Goal: Information Seeking & Learning: Learn about a topic

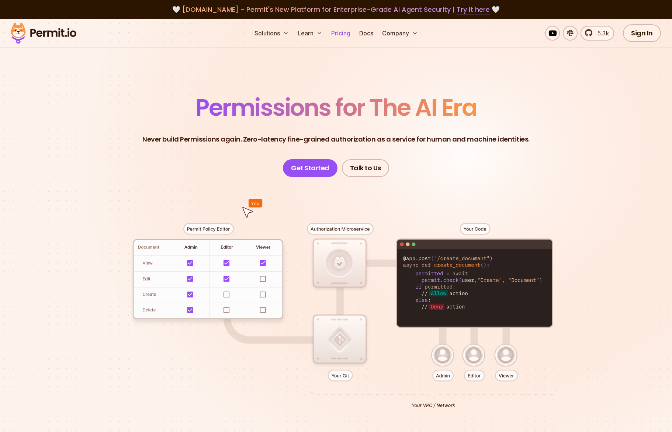
click at [338, 30] on link "Pricing" at bounding box center [340, 33] width 25 height 15
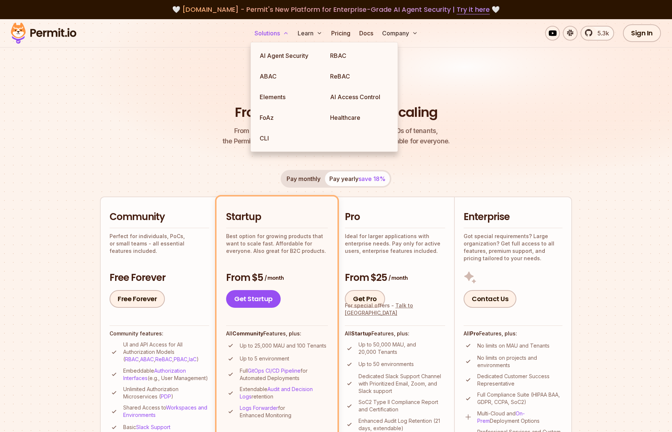
click at [275, 32] on button "Solutions" at bounding box center [272, 33] width 40 height 15
click at [277, 60] on link "AI Agent Security" at bounding box center [289, 55] width 70 height 21
click at [273, 74] on link "ABAC" at bounding box center [289, 76] width 70 height 21
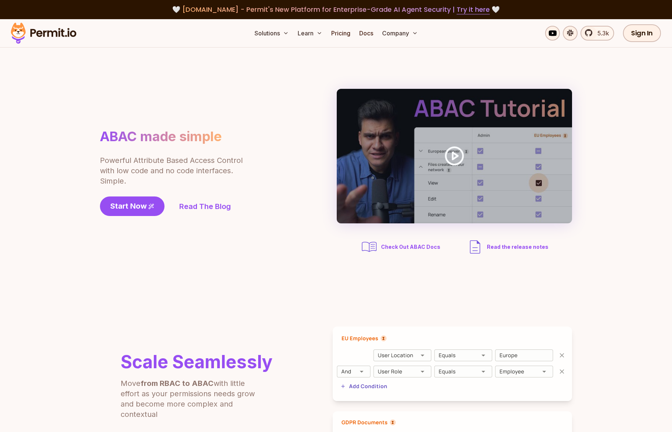
click at [144, 168] on p "Powerful Attribute Based Access Control with low code and no code interfaces. S…" at bounding box center [172, 170] width 144 height 31
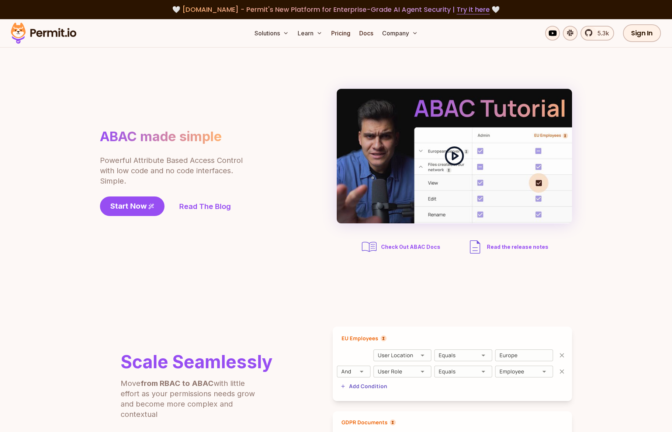
click at [456, 159] on icon at bounding box center [454, 156] width 21 height 21
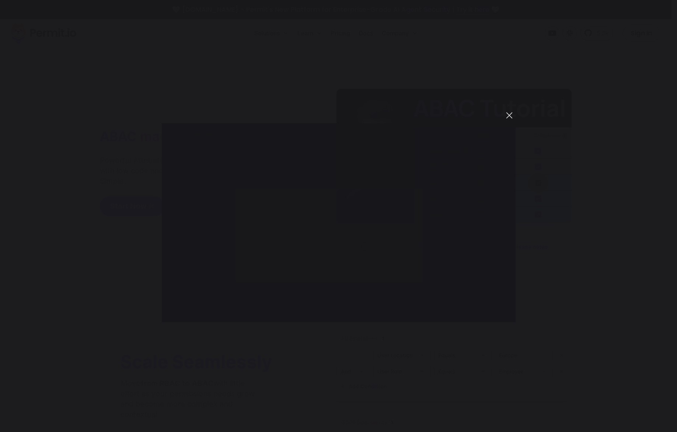
click at [511, 115] on button "You can close this modal content with the ESC key" at bounding box center [509, 115] width 13 height 13
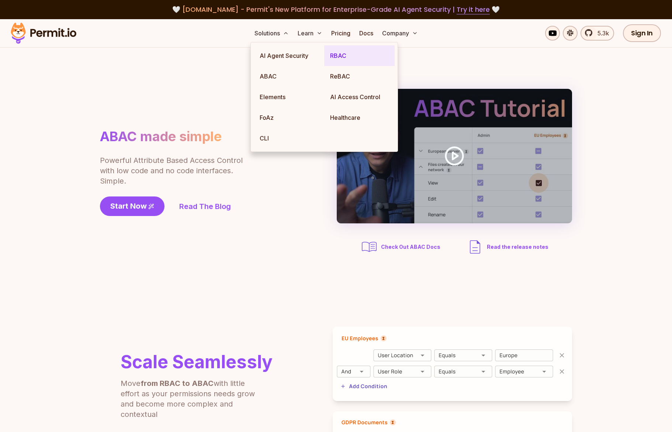
click at [336, 55] on link "RBAC" at bounding box center [359, 55] width 70 height 21
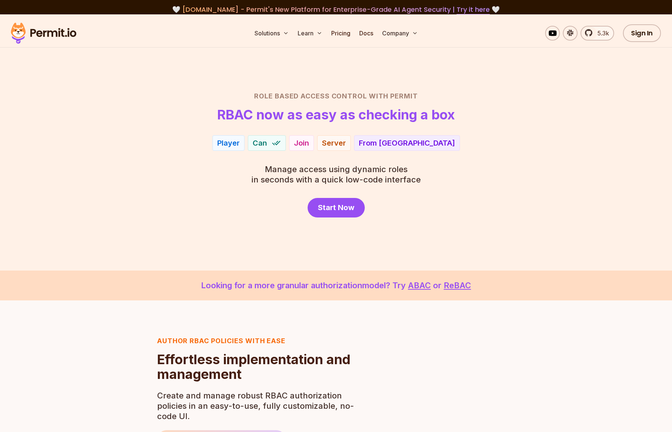
click at [418, 183] on p "Manage access using dynamic roles in seconds with a quick low-code interface" at bounding box center [336, 174] width 169 height 21
click at [240, 144] on div "Player" at bounding box center [228, 143] width 22 height 10
drag, startPoint x: 283, startPoint y: 144, endPoint x: 326, endPoint y: 146, distance: 42.8
click at [322, 146] on div "Player Can Join Server From EU" at bounding box center [336, 142] width 516 height 15
click at [340, 145] on div "Server Repository" at bounding box center [361, 142] width 48 height 15
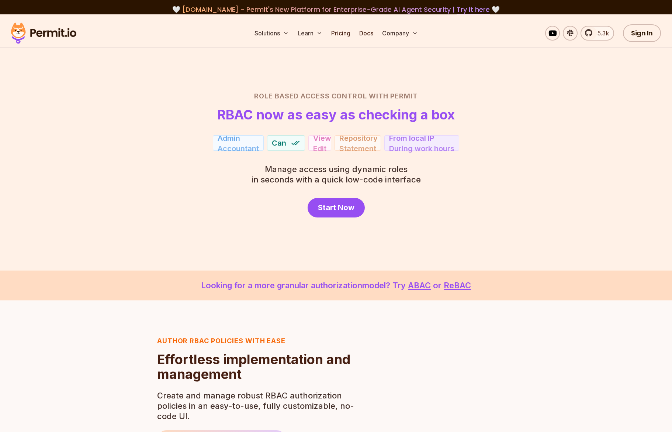
click at [413, 241] on section "Role Based Access Control with Permit RBAC now as easy as checking a box Admin …" at bounding box center [336, 142] width 672 height 256
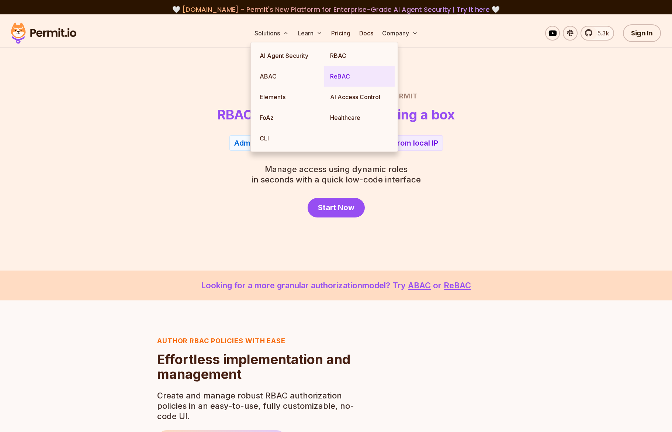
click at [353, 74] on link "ReBAC" at bounding box center [359, 76] width 70 height 21
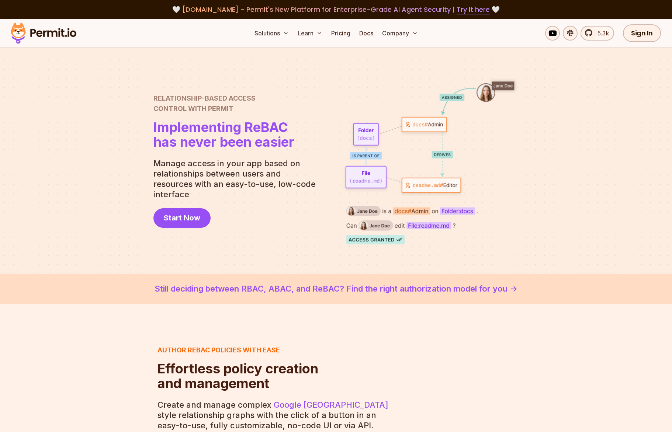
click at [311, 181] on p "Manage access in your app based on relationships between users and resources wi…" at bounding box center [237, 178] width 168 height 41
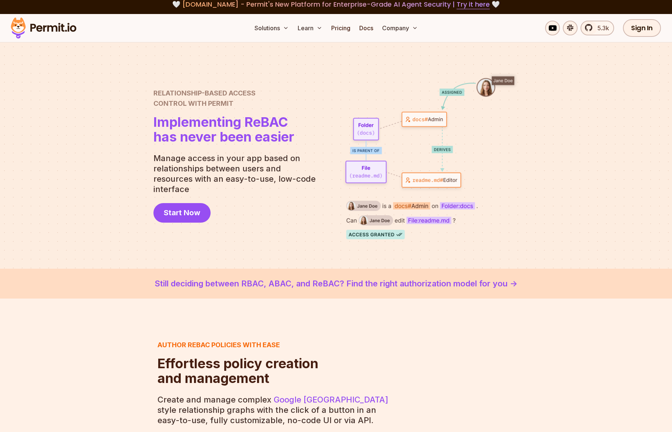
scroll to position [7, 0]
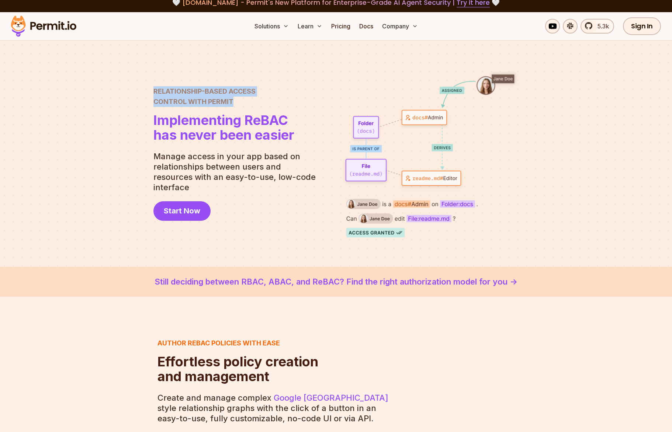
drag, startPoint x: 166, startPoint y: 90, endPoint x: 274, endPoint y: 105, distance: 109.5
click at [273, 104] on div "Relationship-Based Access Control with Permit Relationship Based Access Control…" at bounding box center [335, 153] width 365 height 167
click at [275, 107] on h2 "Relationship-Based Access Control with Permit" at bounding box center [223, 96] width 141 height 21
